Goal: Book appointment/travel/reservation

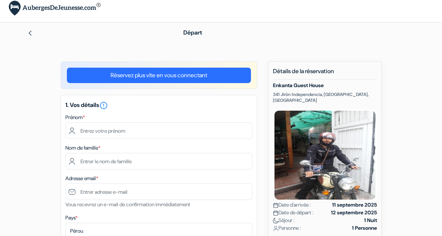
scroll to position [3, 0]
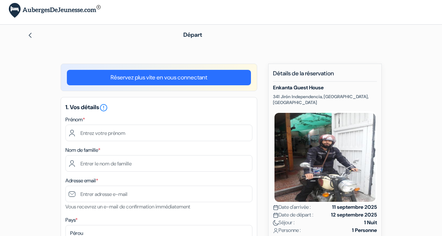
click at [175, 80] on link "Réservez plus vite en vous connectant" at bounding box center [159, 77] width 184 height 15
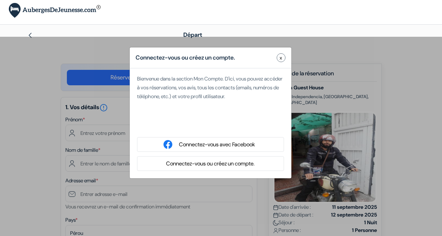
click at [209, 163] on button "Connectez-vous ou créez un compte." at bounding box center [210, 163] width 93 height 9
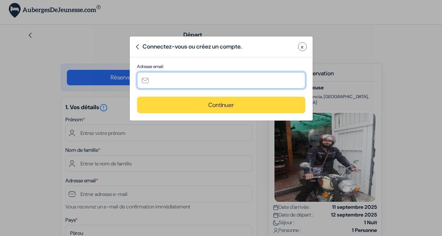
click at [192, 78] on input "text" at bounding box center [221, 80] width 168 height 17
type input "[PERSON_NAME][EMAIL_ADDRESS][DOMAIN_NAME]"
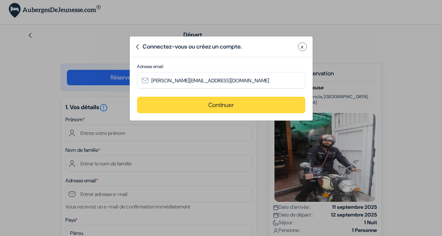
click at [204, 99] on button "Continuer" at bounding box center [221, 105] width 168 height 17
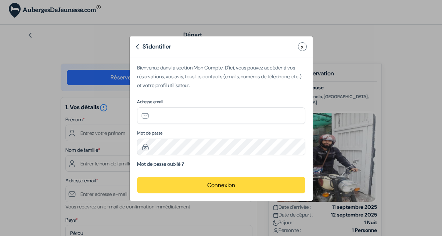
type input "[PERSON_NAME][EMAIL_ADDRESS][DOMAIN_NAME]"
click at [204, 99] on label "Adresse email" at bounding box center [221, 102] width 168 height 7
click at [205, 104] on label "Adresse email" at bounding box center [221, 102] width 168 height 7
click at [210, 178] on button "Connexion" at bounding box center [221, 185] width 168 height 17
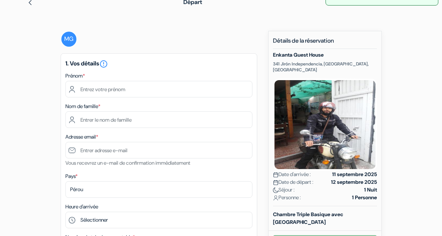
scroll to position [40, 0]
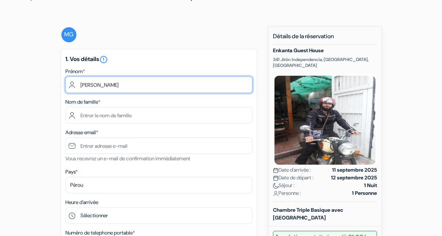
type input "[PERSON_NAME]"
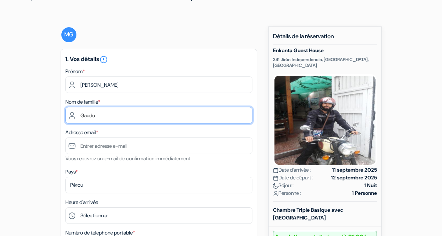
type input "Gaudu"
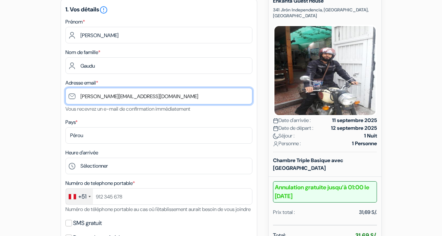
scroll to position [97, 0]
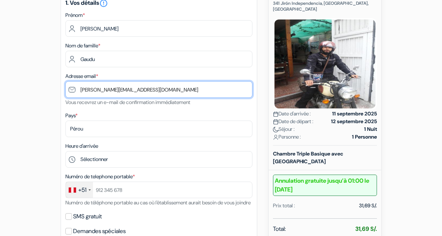
type input "[PERSON_NAME][EMAIL_ADDRESS][DOMAIN_NAME]"
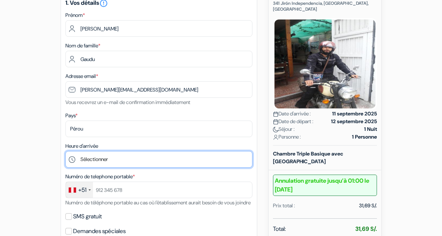
click at [132, 161] on select "Sélectionner 13:00 14:00 15:00 16:00 17:00 18:00 19:00 20:00 21:00 22:00" at bounding box center [158, 159] width 187 height 17
select select "13"
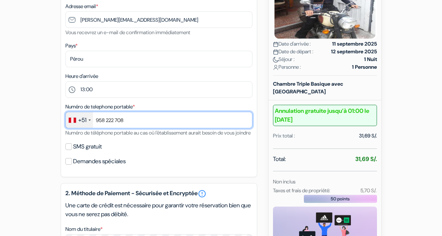
scroll to position [171, 0]
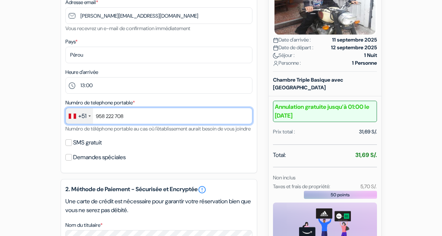
type input "958 222 708"
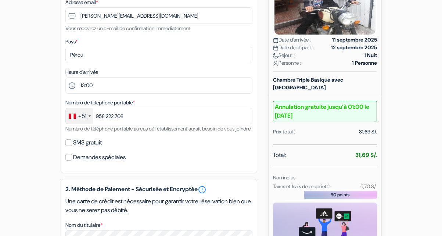
click at [67, 146] on input "SMS gratuit" at bounding box center [68, 142] width 7 height 7
checkbox input "true"
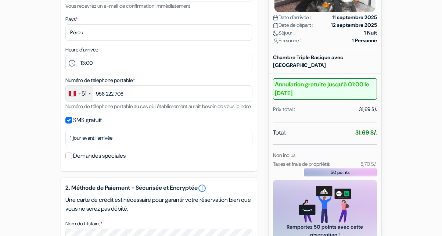
scroll to position [196, 0]
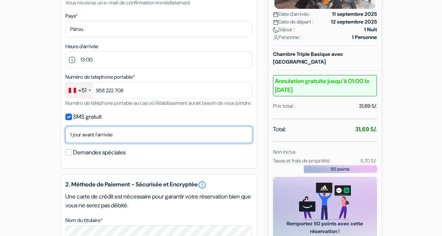
click at [76, 143] on select "Non merci Maintenant Le jour de votre arrivée 1 jour avant l'arrivée 2 jours av…" at bounding box center [158, 134] width 187 height 17
select select "0"
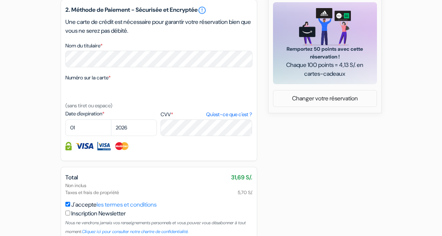
scroll to position [373, 0]
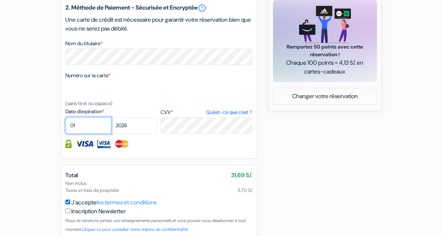
click at [86, 133] on select "01 02 03 04 05 06 07 08 09 10 11 12" at bounding box center [88, 125] width 46 height 17
select select "05"
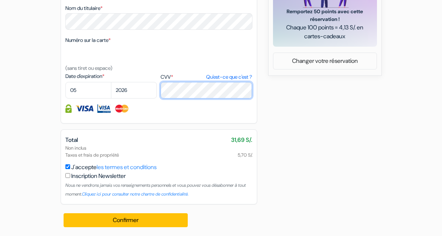
scroll to position [417, 0]
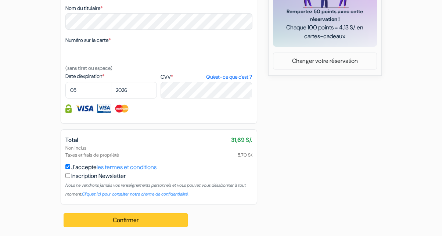
click at [102, 218] on button "Confirmer Loading..." at bounding box center [126, 220] width 125 height 14
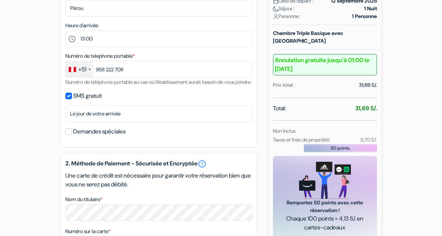
scroll to position [218, 0]
click at [70, 110] on div "1. Vos détails error_outline Prénom * [PERSON_NAME] Nom de famille * Gaudu Adre…" at bounding box center [159, 9] width 197 height 275
click at [69, 99] on input "SMS gratuit" at bounding box center [68, 95] width 7 height 7
checkbox input "false"
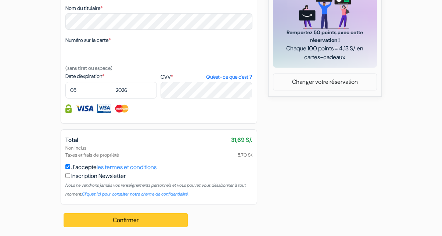
scroll to position [396, 0]
click at [135, 220] on button "Confirmer Loading..." at bounding box center [126, 220] width 125 height 14
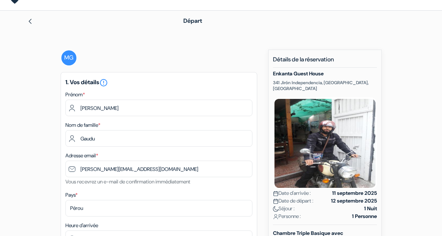
scroll to position [16, 0]
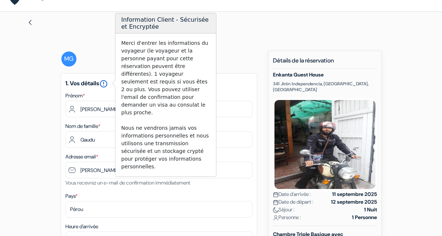
click at [107, 84] on icon "error_outline" at bounding box center [103, 83] width 9 height 9
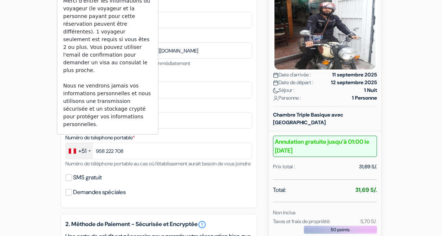
scroll to position [136, 0]
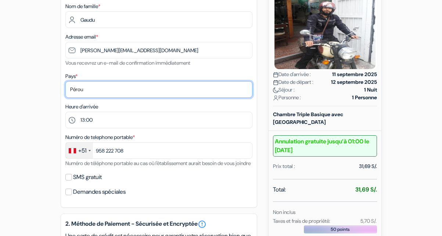
click at [197, 89] on select "Selectionner le pays Abkhazie [GEOGRAPHIC_DATA] [GEOGRAPHIC_DATA] [GEOGRAPHIC_D…" at bounding box center [158, 89] width 187 height 17
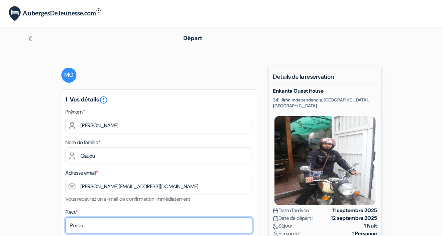
scroll to position [0, 0]
